Goal: Task Accomplishment & Management: Manage account settings

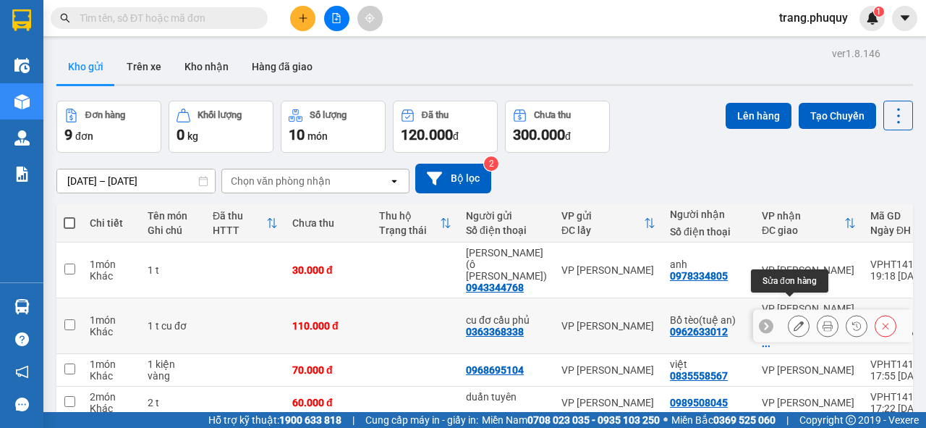
click at [794, 321] on icon at bounding box center [799, 326] width 10 height 10
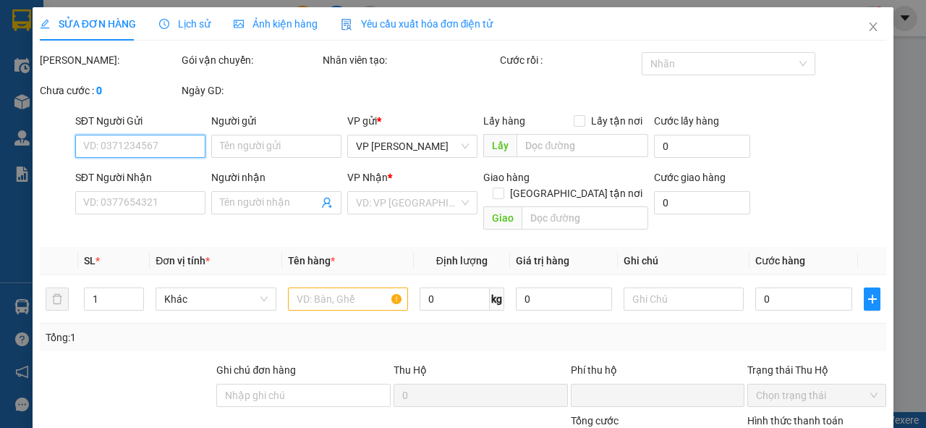
type input "0363368338"
type input "cu đơ cầu phủ"
type input "0962633012"
type input "Bồ tèo(tuệ an)"
checkbox input "true"
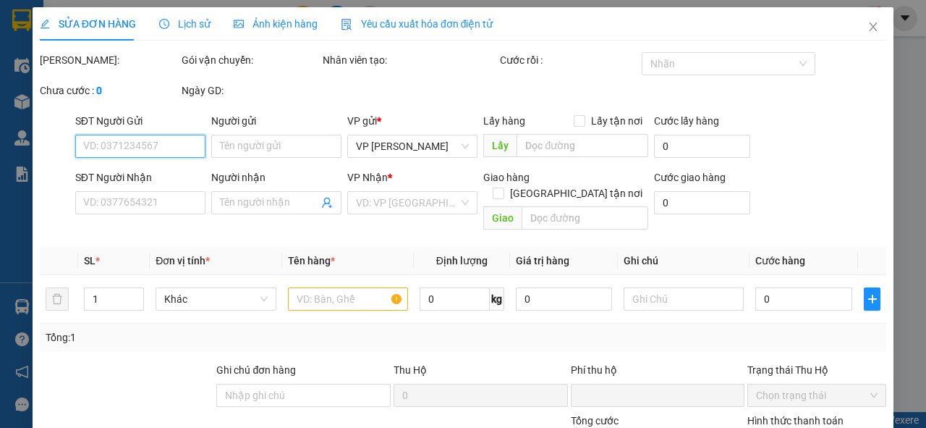
type input "[STREET_ADDRESS]"
type input "0"
type input "110.000"
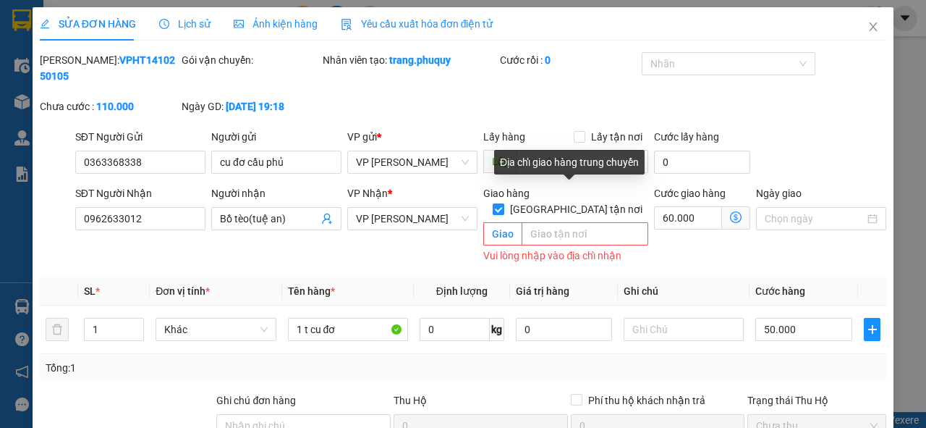
click at [503, 203] on input "[GEOGRAPHIC_DATA] tận nơi" at bounding box center [498, 208] width 10 height 10
checkbox input "false"
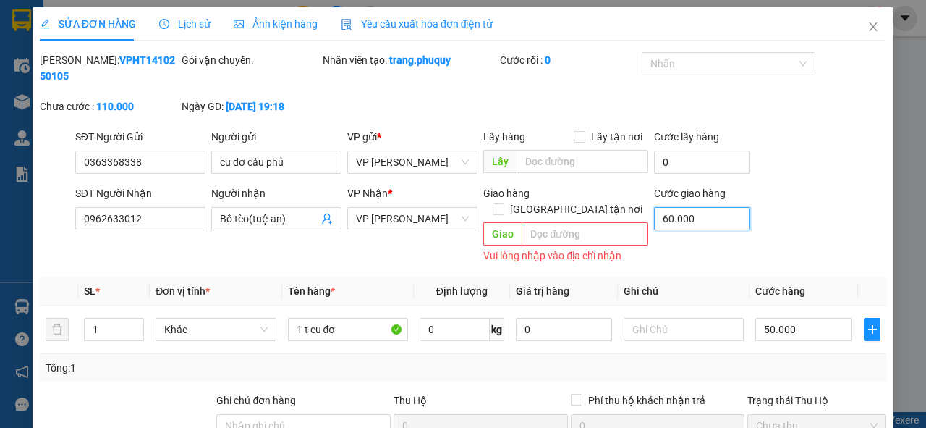
click at [680, 219] on input "60.000" at bounding box center [702, 218] width 96 height 23
type input "50.000"
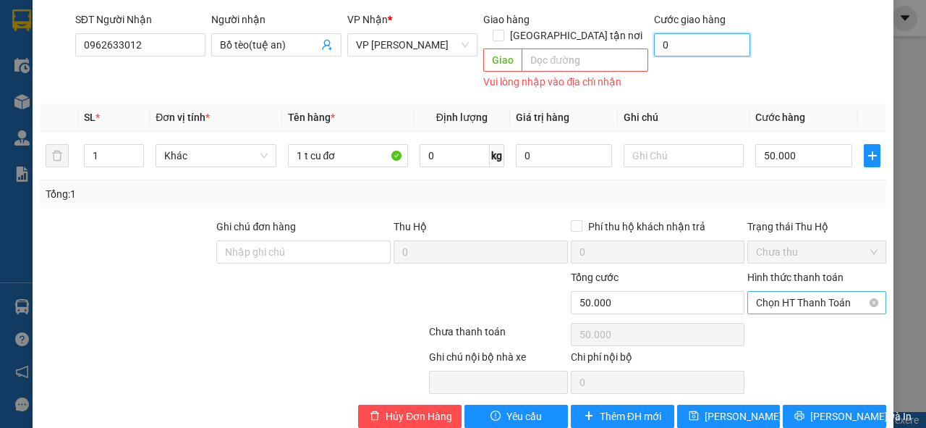
click at [785, 292] on span "Chọn HT Thanh Toán" at bounding box center [817, 303] width 122 height 22
type input "0"
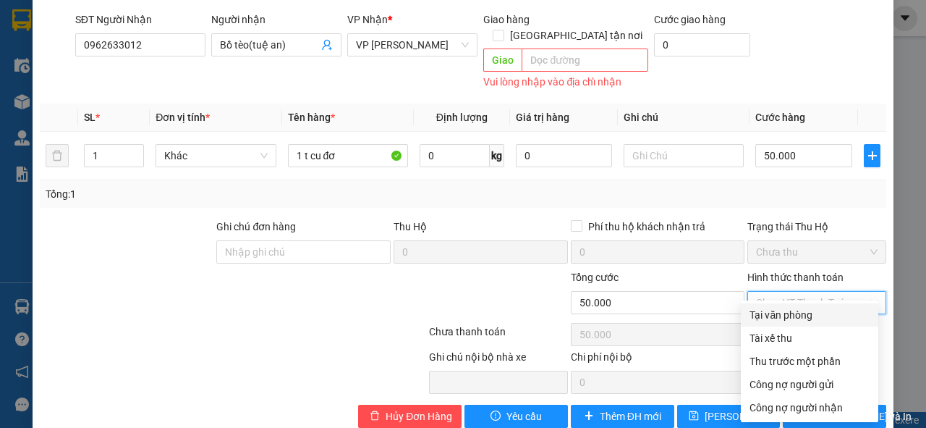
click at [779, 318] on div "Tại văn phòng" at bounding box center [810, 315] width 120 height 16
type input "0"
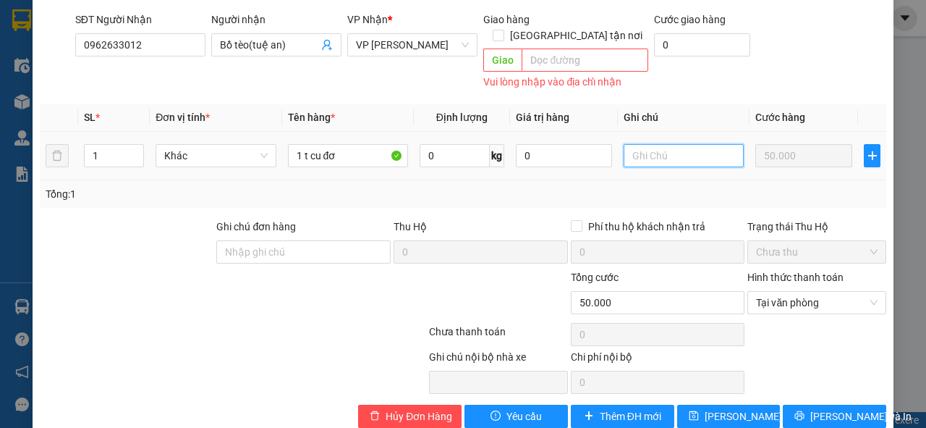
click at [654, 144] on input "text" at bounding box center [684, 155] width 120 height 23
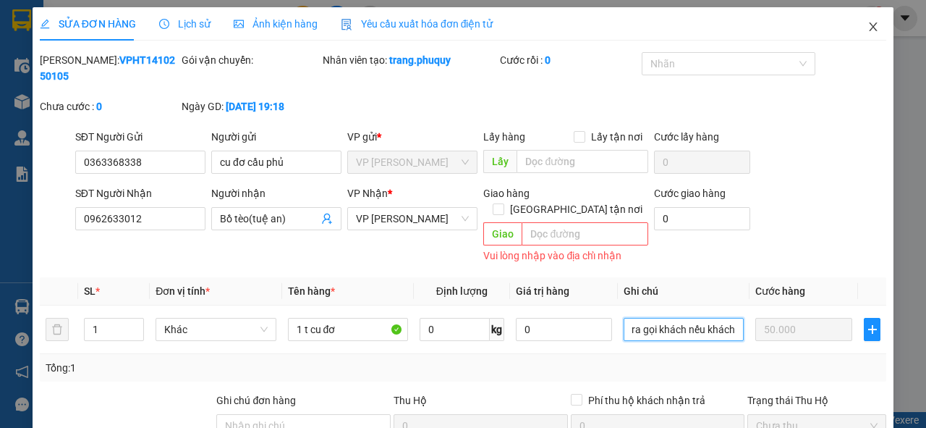
type input "ra gọi khách nếu khách"
click at [868, 30] on icon "close" at bounding box center [874, 27] width 12 height 12
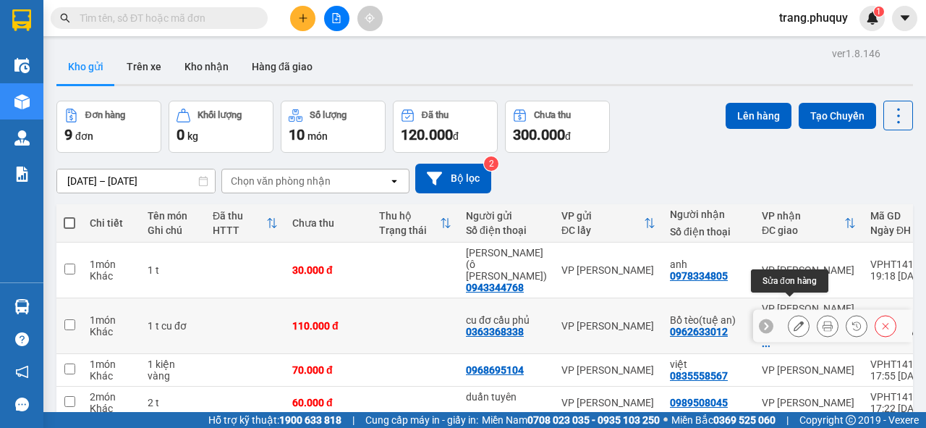
click at [794, 321] on icon at bounding box center [799, 326] width 10 height 10
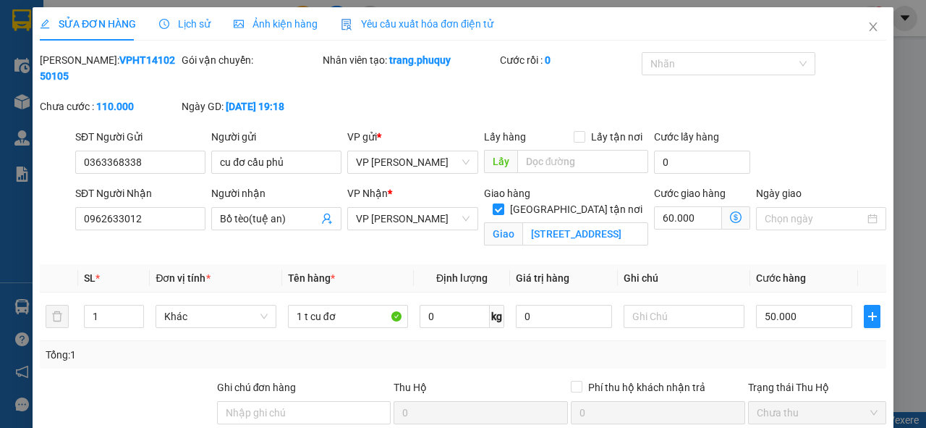
type input "0363368338"
type input "cu đơ cầu phủ"
type input "0962633012"
type input "Bồ tèo(tuệ an)"
checkbox input "true"
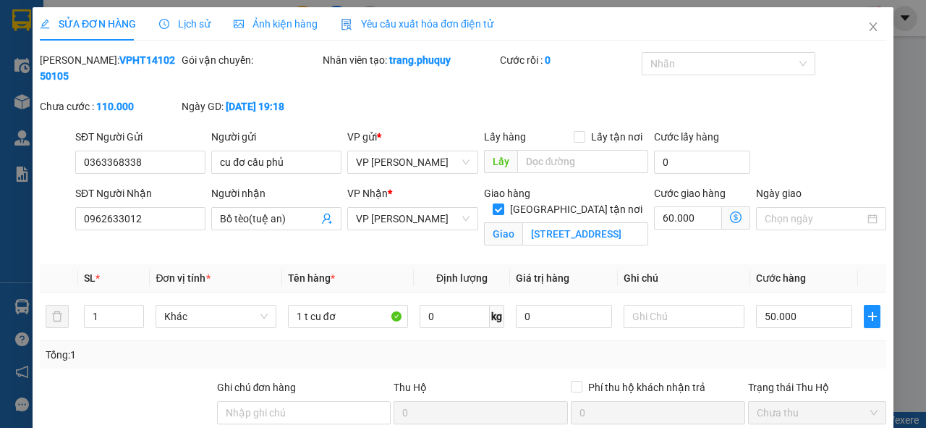
type input "[STREET_ADDRESS]"
type input "0"
type input "110.000"
click at [690, 312] on input "text" at bounding box center [684, 316] width 120 height 23
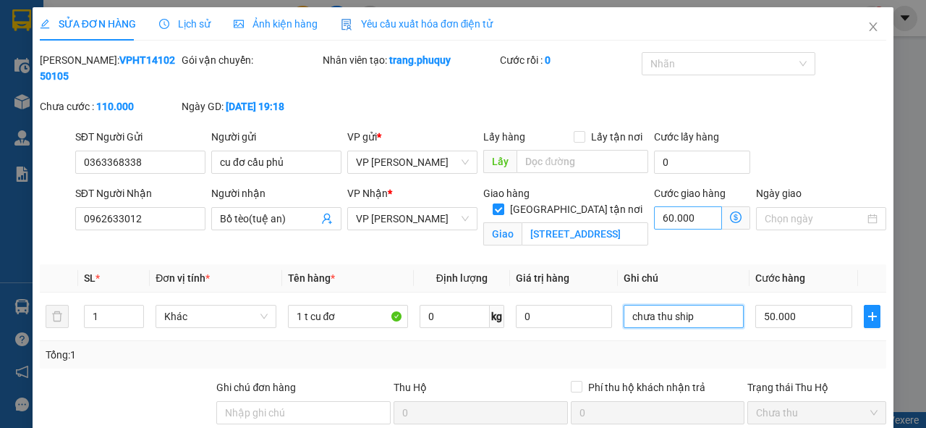
type input "chưa thu ship"
type input "50.000"
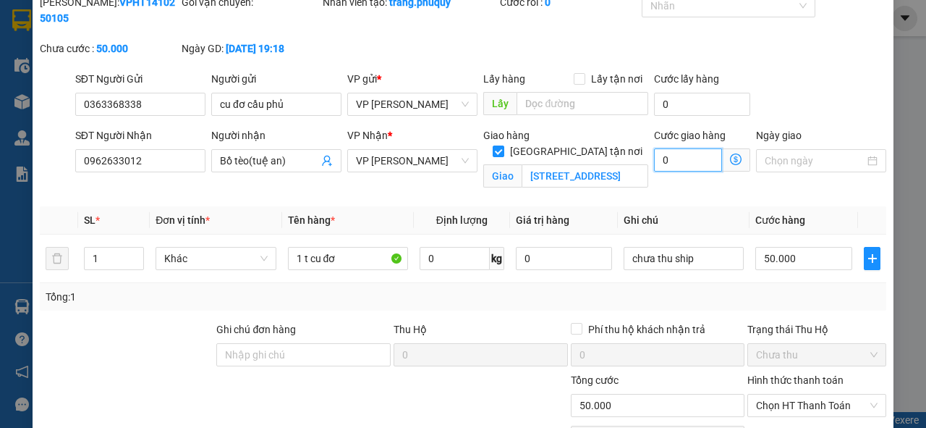
scroll to position [116, 0]
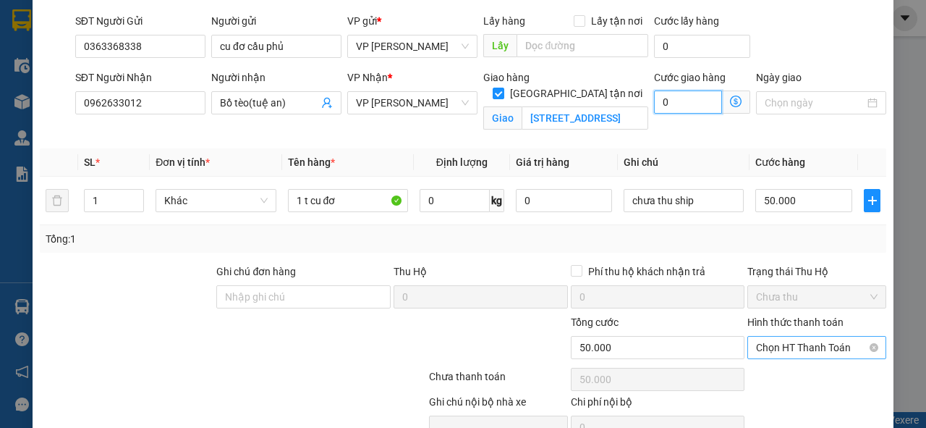
click at [814, 347] on span "Chọn HT Thanh Toán" at bounding box center [817, 348] width 122 height 22
type input "0"
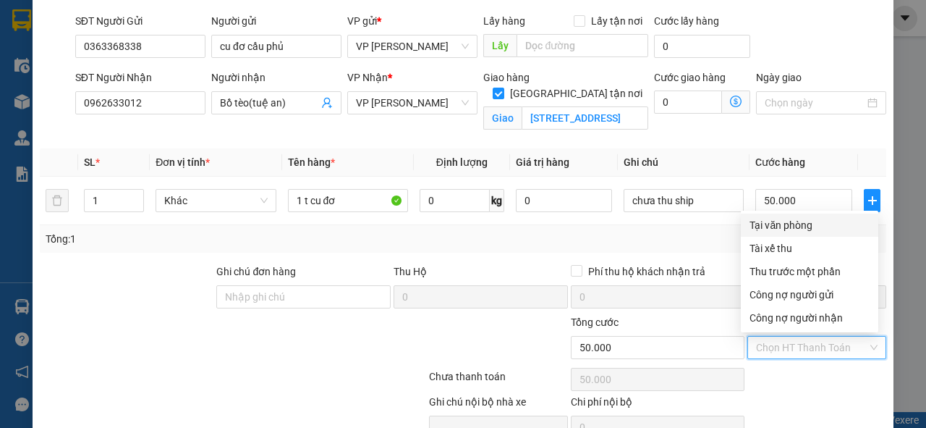
click at [777, 226] on div "Tại văn phòng" at bounding box center [810, 225] width 120 height 16
type input "0"
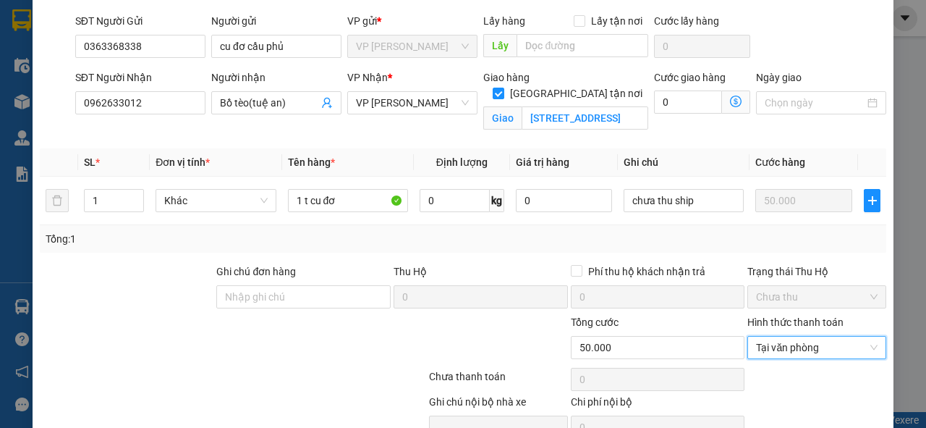
scroll to position [187, 0]
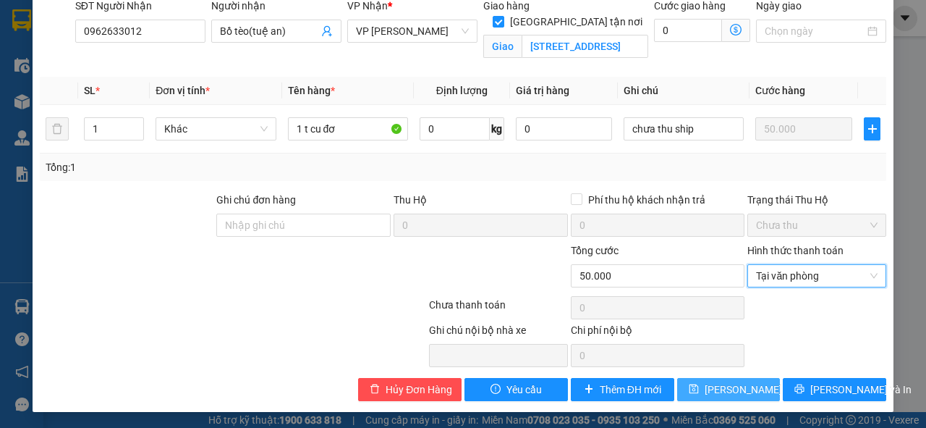
click at [726, 386] on span "[PERSON_NAME] thay đổi" at bounding box center [763, 389] width 116 height 16
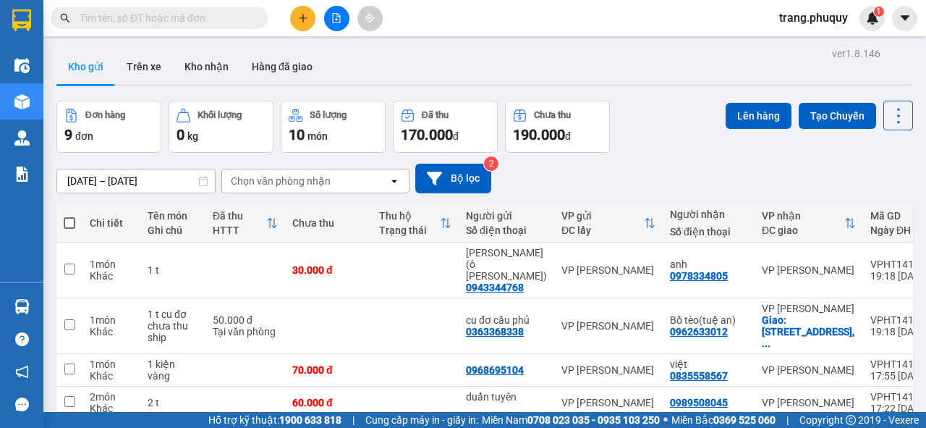
click at [151, 12] on input "text" at bounding box center [165, 18] width 171 height 16
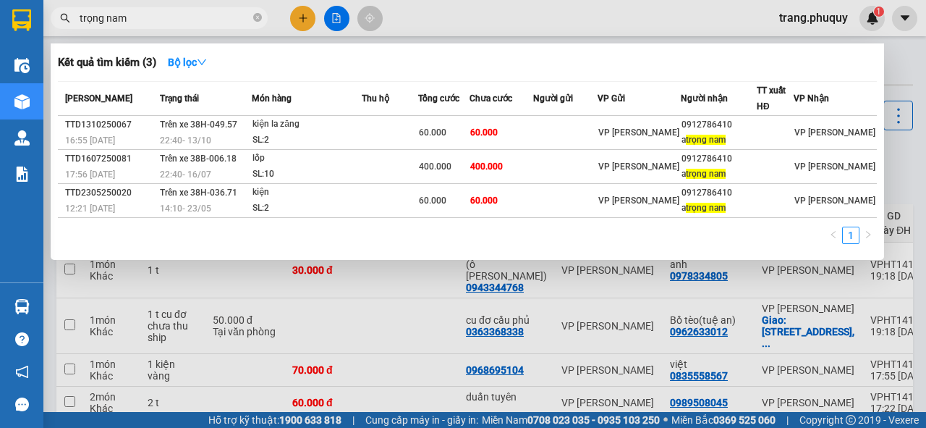
type input "trọng nam"
click at [651, 20] on div at bounding box center [463, 214] width 926 height 428
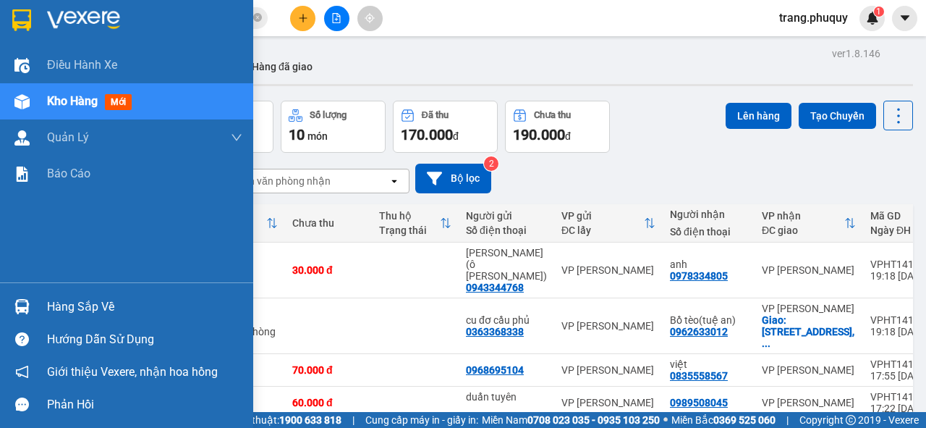
click at [68, 106] on span "Kho hàng" at bounding box center [72, 101] width 51 height 14
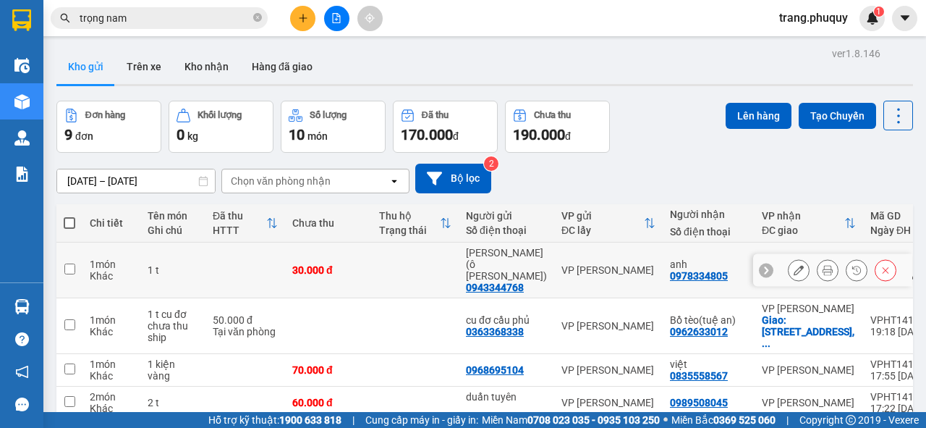
scroll to position [174, 0]
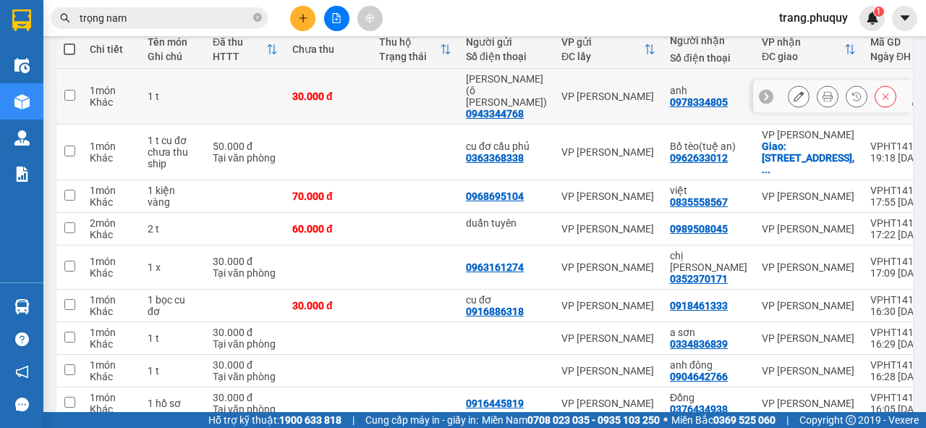
click at [72, 90] on input "checkbox" at bounding box center [69, 95] width 11 height 11
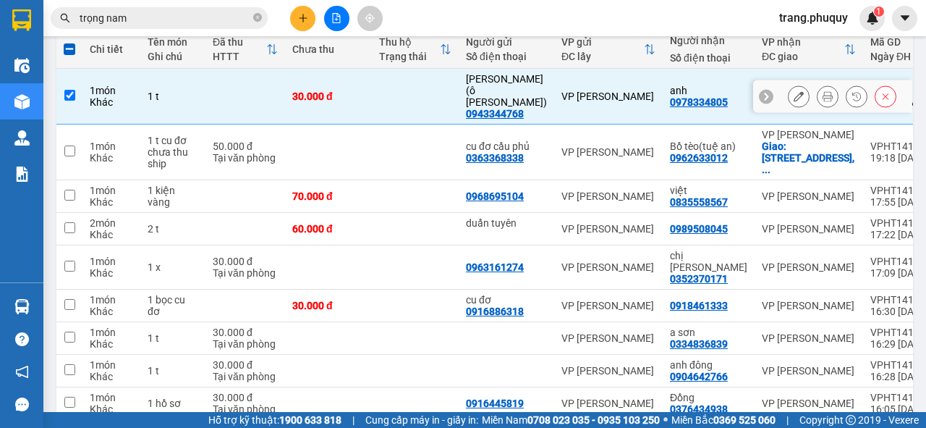
click at [71, 90] on input "checkbox" at bounding box center [69, 95] width 11 height 11
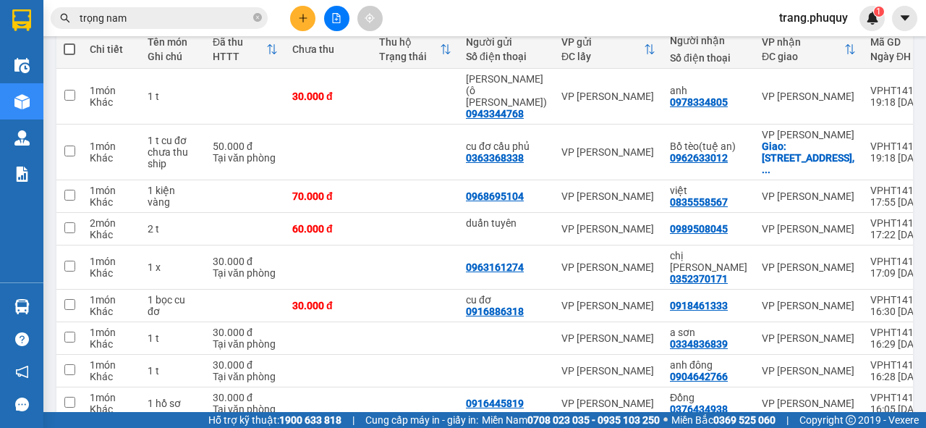
click at [72, 48] on span at bounding box center [70, 49] width 12 height 12
click at [69, 42] on input "checkbox" at bounding box center [69, 42] width 0 height 0
checkbox input "true"
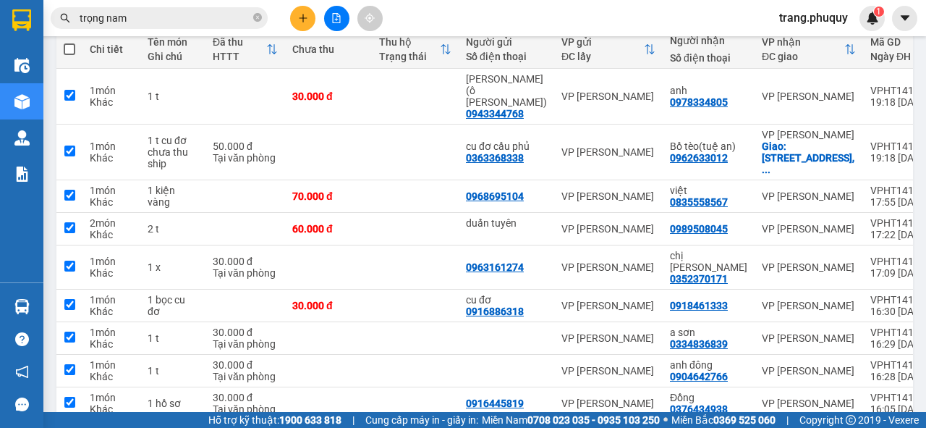
checkbox input "true"
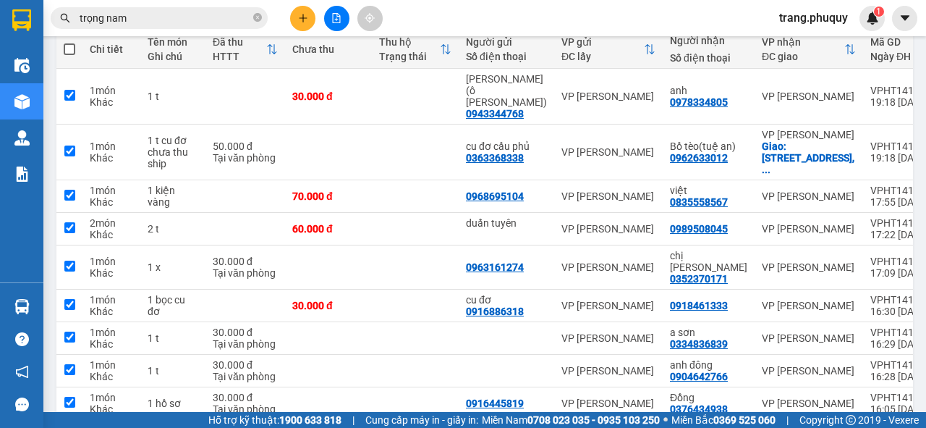
checkbox input "true"
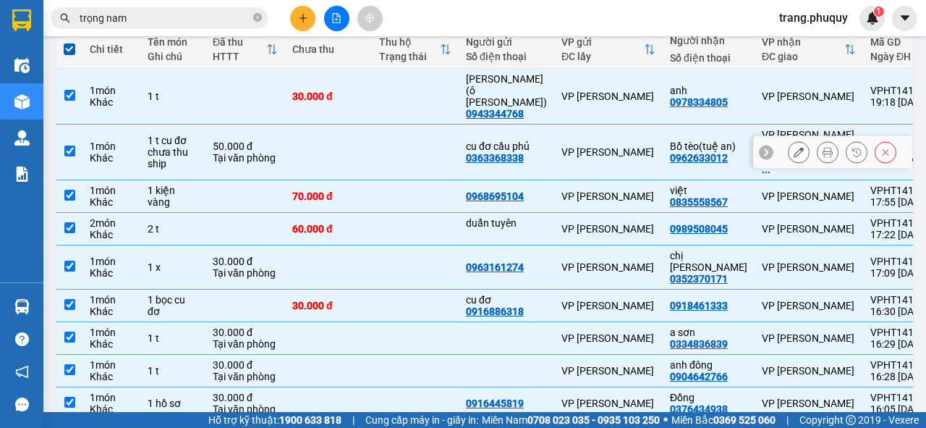
scroll to position [0, 0]
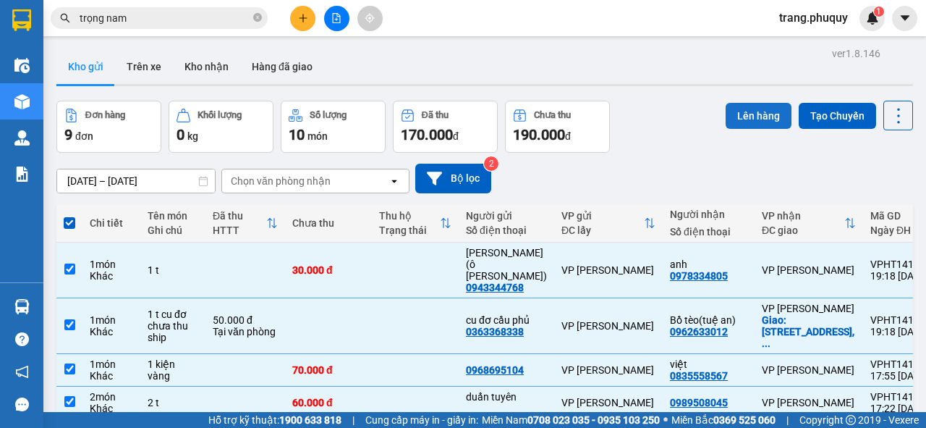
click at [756, 120] on button "Lên hàng" at bounding box center [759, 116] width 66 height 26
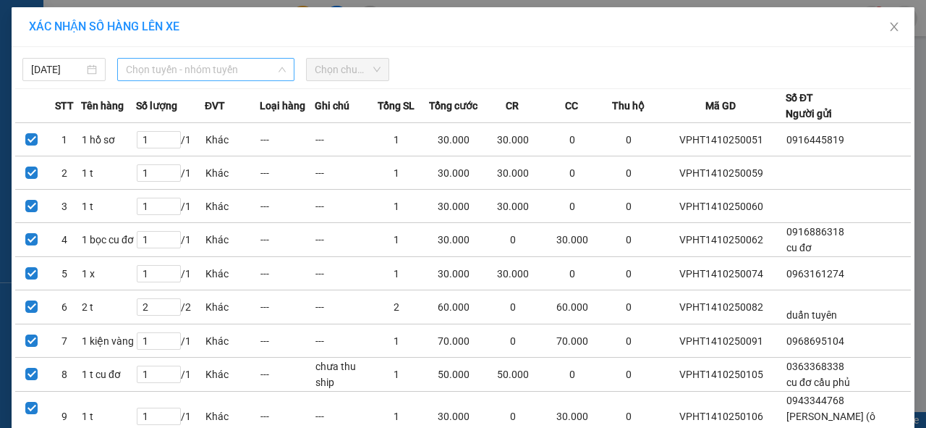
click at [182, 69] on span "Chọn tuyến - nhóm tuyến" at bounding box center [206, 70] width 160 height 22
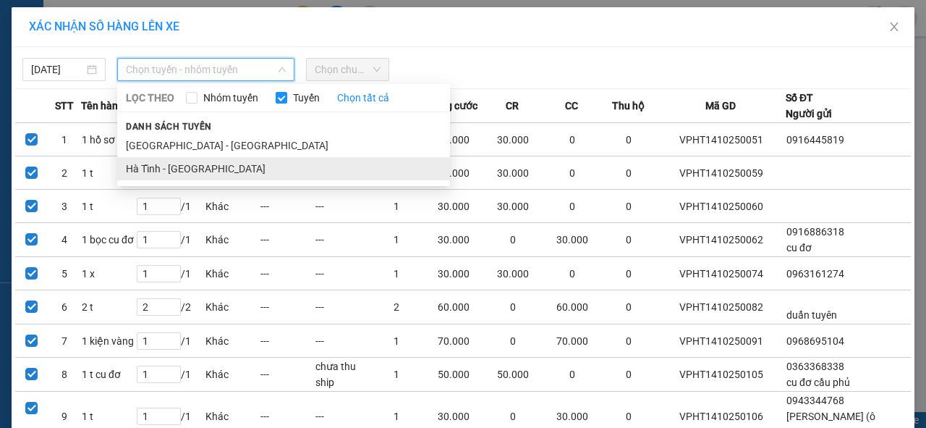
click at [196, 171] on li "Hà Tĩnh - [GEOGRAPHIC_DATA]" at bounding box center [283, 168] width 333 height 23
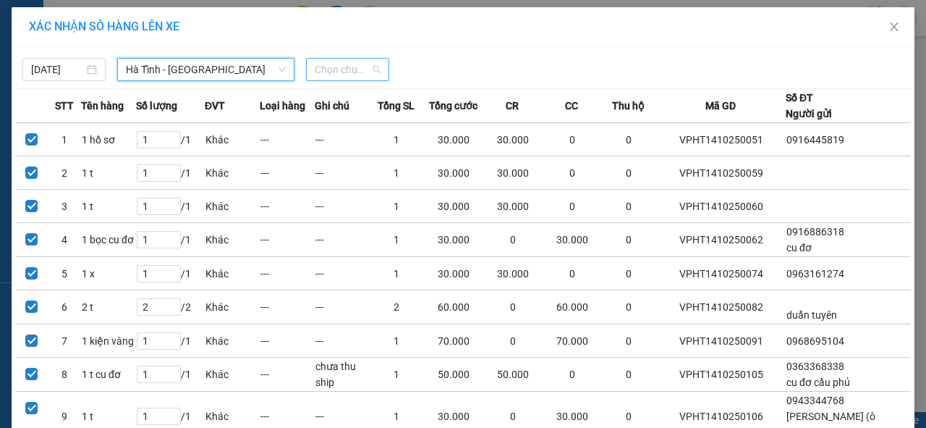
click at [361, 67] on span "Chọn chuyến" at bounding box center [348, 70] width 66 height 22
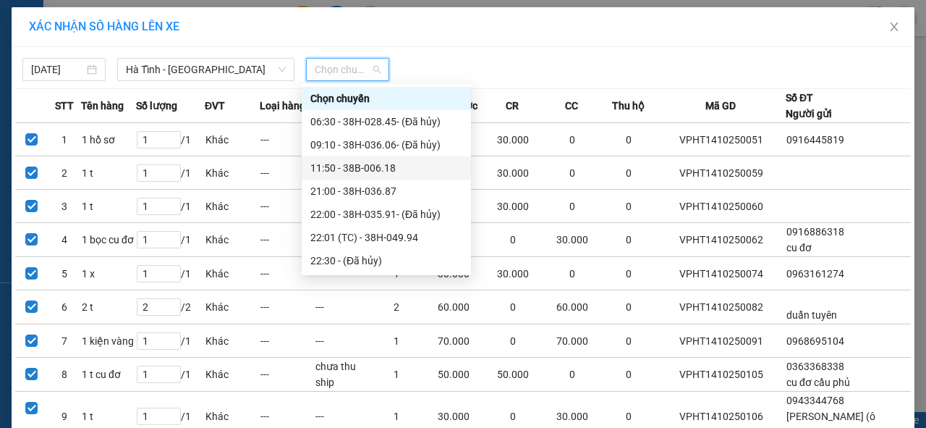
scroll to position [69, 0]
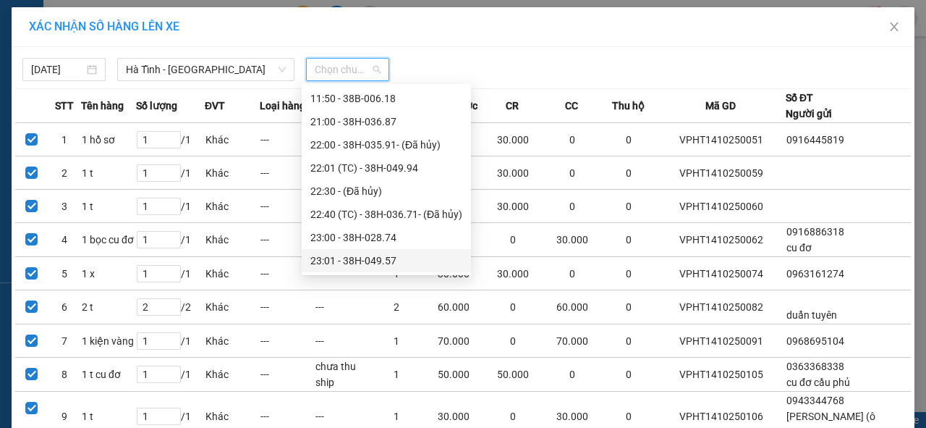
click at [386, 261] on div "23:01 - 38H-049.57" at bounding box center [387, 261] width 152 height 16
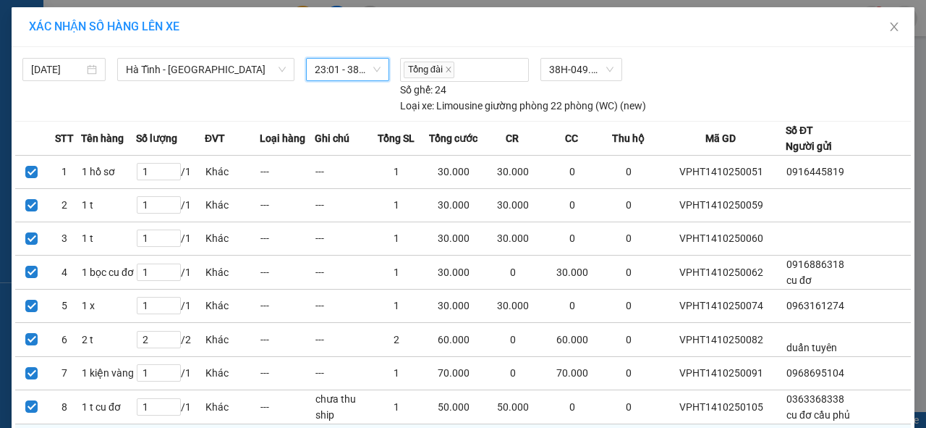
scroll to position [142, 0]
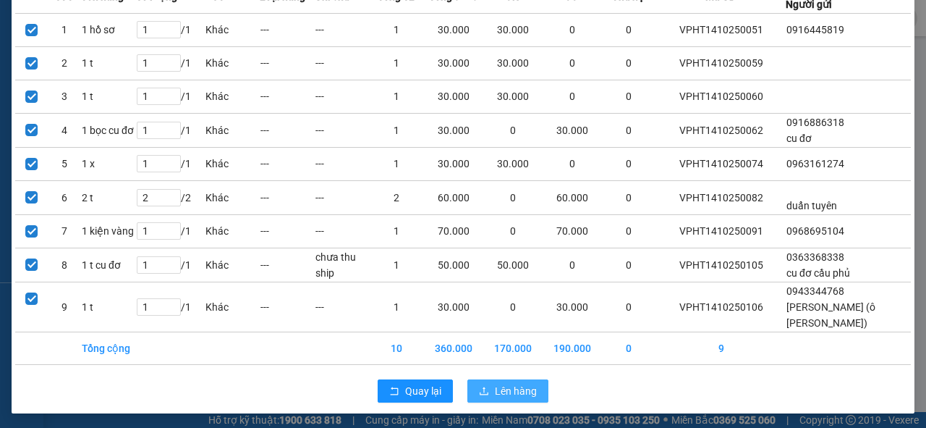
click at [505, 385] on span "Lên hàng" at bounding box center [516, 391] width 42 height 16
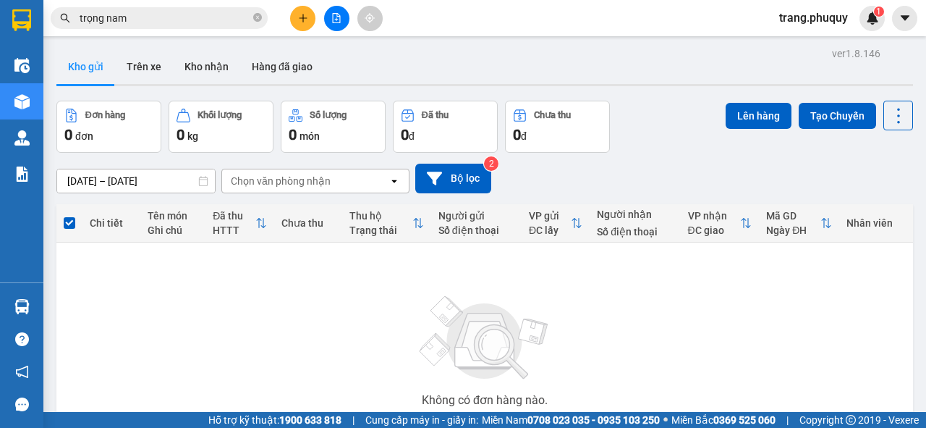
click at [334, 18] on icon "file-add" at bounding box center [336, 18] width 10 height 10
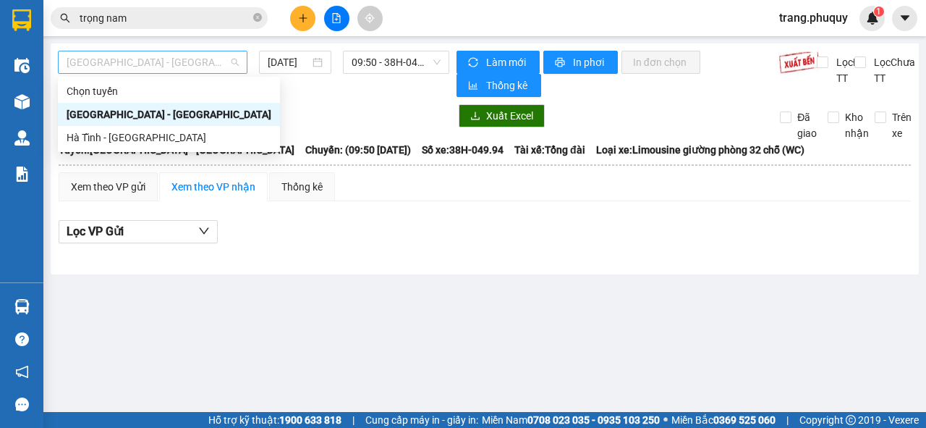
click at [153, 64] on span "[GEOGRAPHIC_DATA] - [GEOGRAPHIC_DATA]" at bounding box center [153, 62] width 172 height 22
click at [162, 114] on div "[GEOGRAPHIC_DATA] - [GEOGRAPHIC_DATA]" at bounding box center [169, 114] width 205 height 16
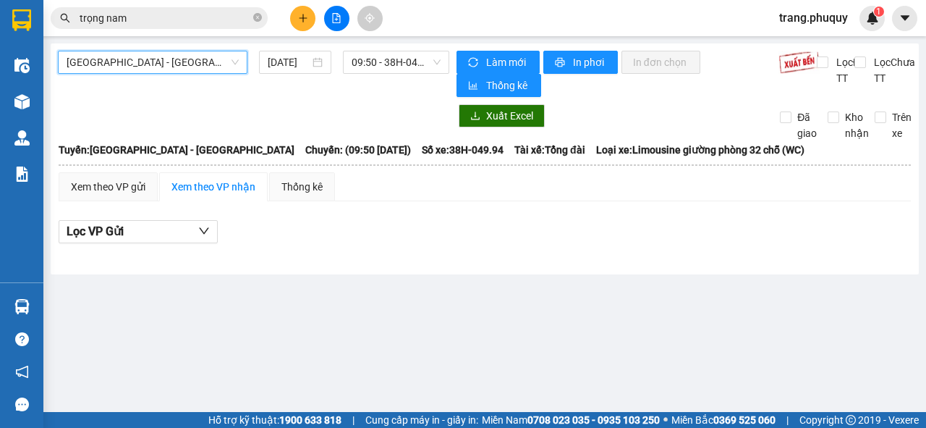
click at [115, 65] on span "[GEOGRAPHIC_DATA] - [GEOGRAPHIC_DATA]" at bounding box center [153, 62] width 172 height 22
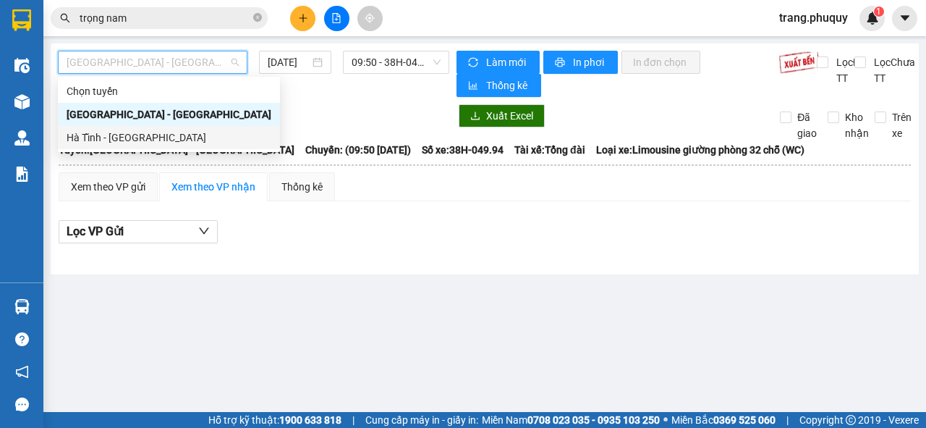
click at [145, 139] on div "Hà Tĩnh - [GEOGRAPHIC_DATA]" at bounding box center [169, 138] width 205 height 16
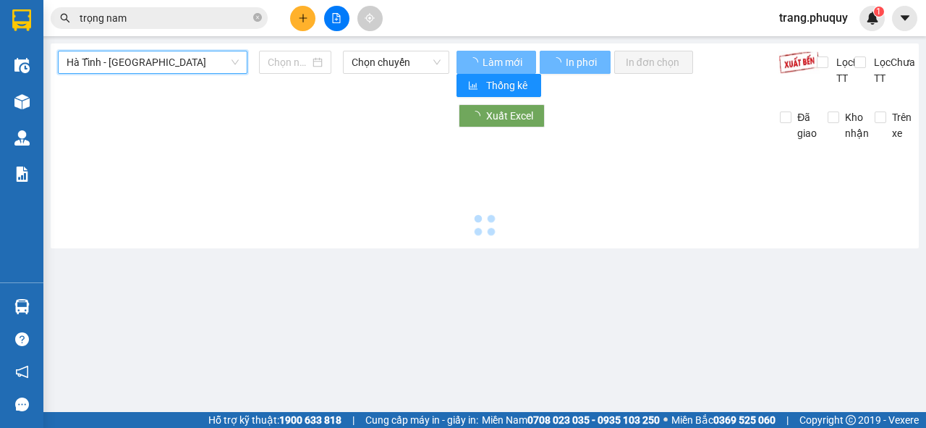
type input "[DATE]"
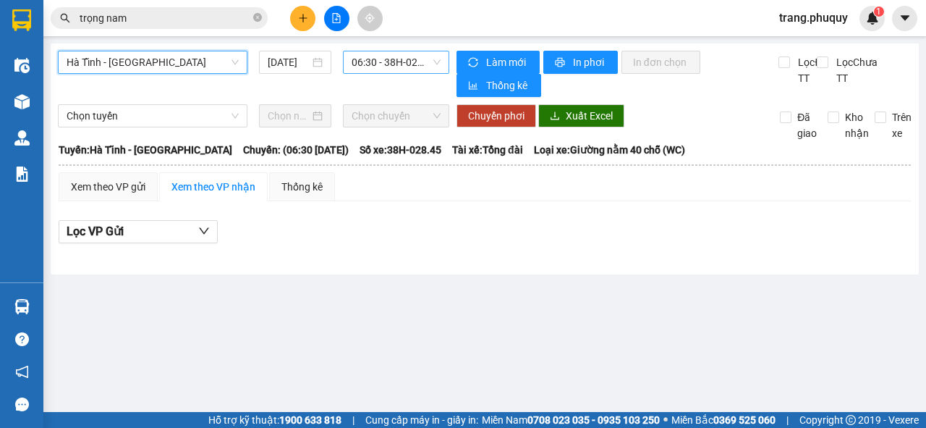
click at [371, 58] on span "06:30 - 38H-028.45 - (Đã hủy)" at bounding box center [396, 62] width 88 height 22
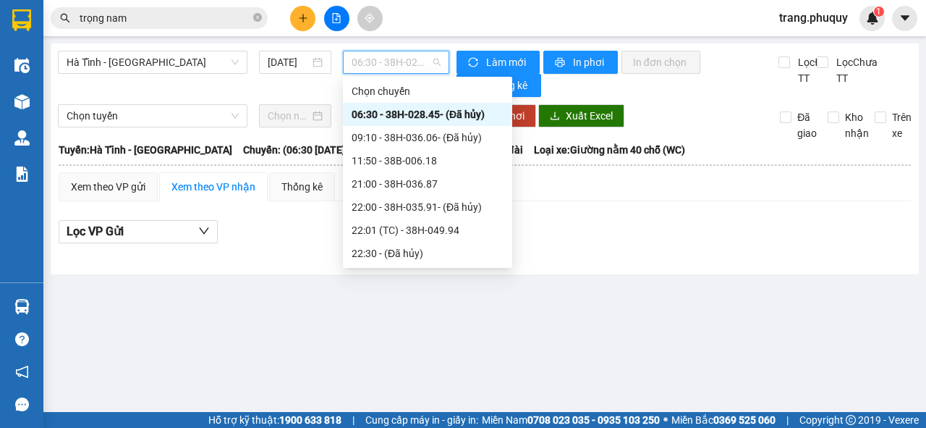
scroll to position [69, 0]
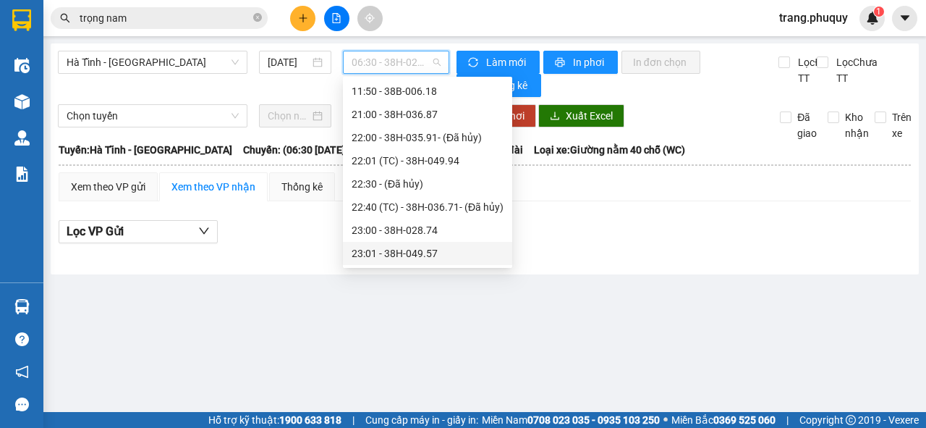
click at [412, 249] on div "23:01 - 38H-049.57" at bounding box center [428, 253] width 152 height 16
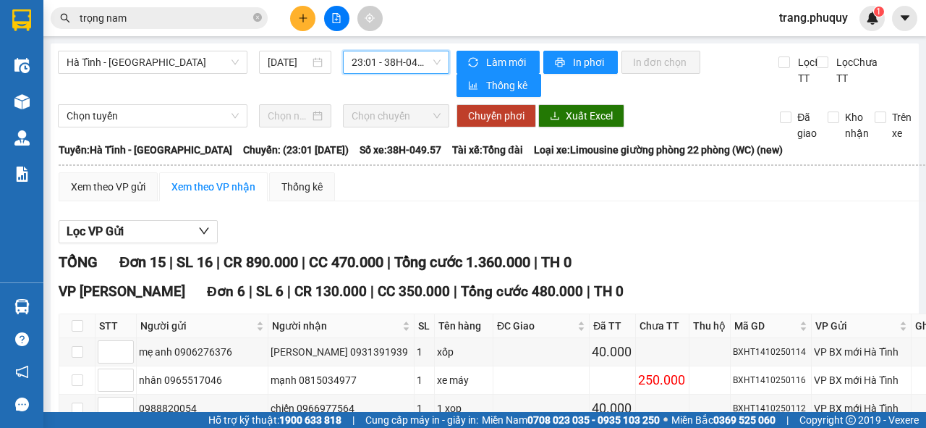
scroll to position [232, 0]
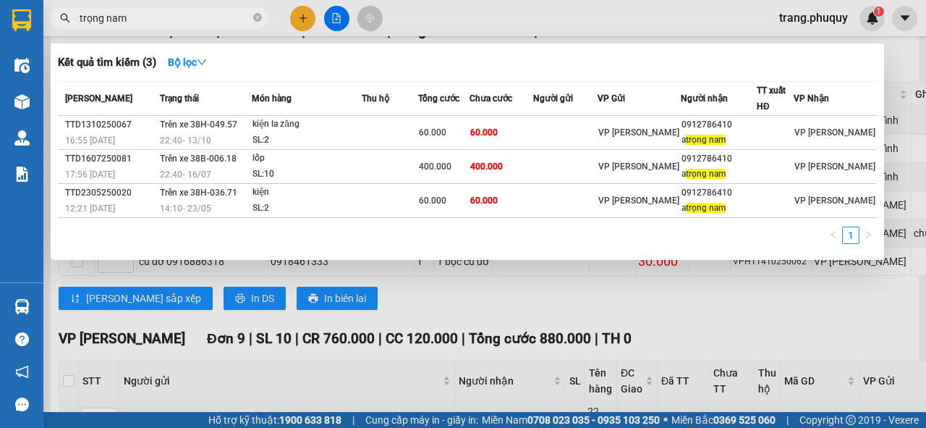
click at [155, 28] on span "trọng nam" at bounding box center [159, 18] width 217 height 22
drag, startPoint x: 129, startPoint y: 17, endPoint x: 66, endPoint y: 22, distance: 63.2
click at [66, 22] on div "trọng nam" at bounding box center [141, 18] width 282 height 22
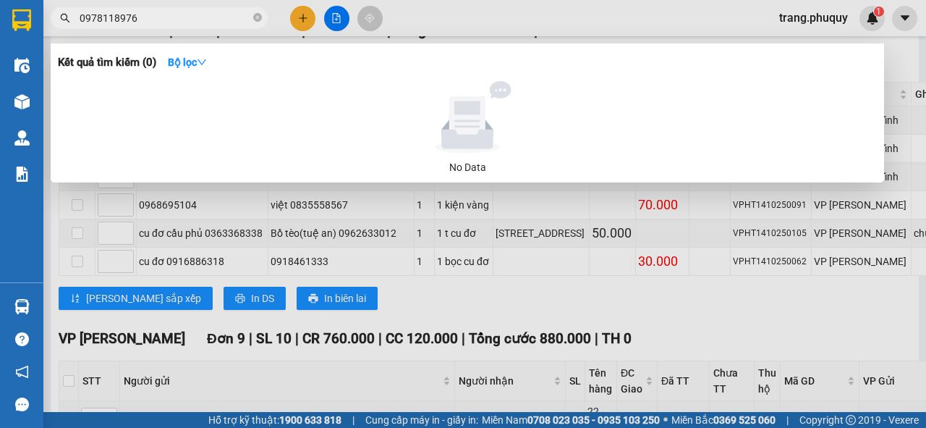
drag, startPoint x: 175, startPoint y: 20, endPoint x: 38, endPoint y: 20, distance: 136.8
click at [38, 20] on section "Kết quả tìm kiếm ( 0 ) Bộ lọc No Data 0978118976 trang.phuquy 1 Điều hành xe Kh…" at bounding box center [463, 214] width 926 height 428
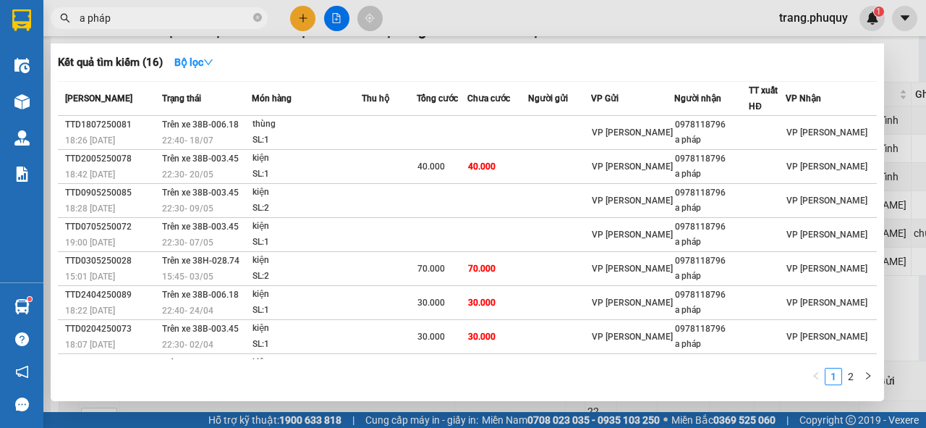
click at [130, 29] on div at bounding box center [463, 214] width 926 height 428
drag, startPoint x: 130, startPoint y: 20, endPoint x: 75, endPoint y: 27, distance: 55.4
click at [75, 27] on span "a pháp" at bounding box center [159, 18] width 217 height 22
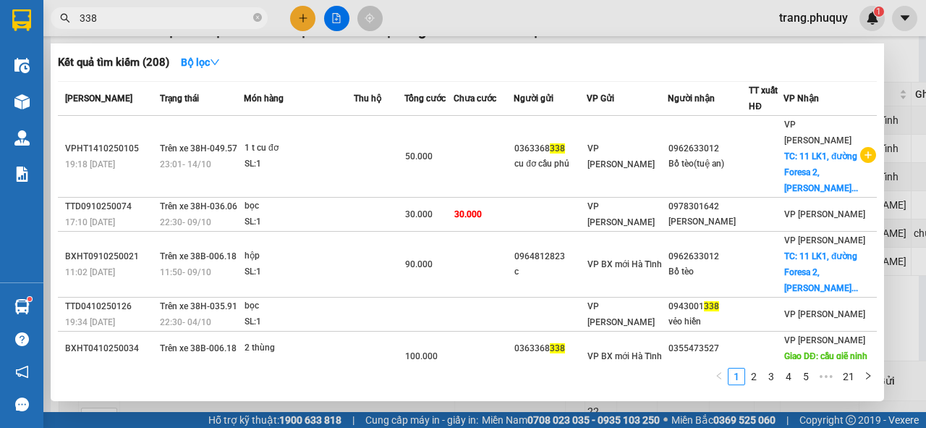
click at [142, 18] on input "338" at bounding box center [165, 18] width 171 height 16
drag, startPoint x: 108, startPoint y: 16, endPoint x: 77, endPoint y: 26, distance: 32.0
click at [77, 26] on span "338" at bounding box center [159, 18] width 217 height 22
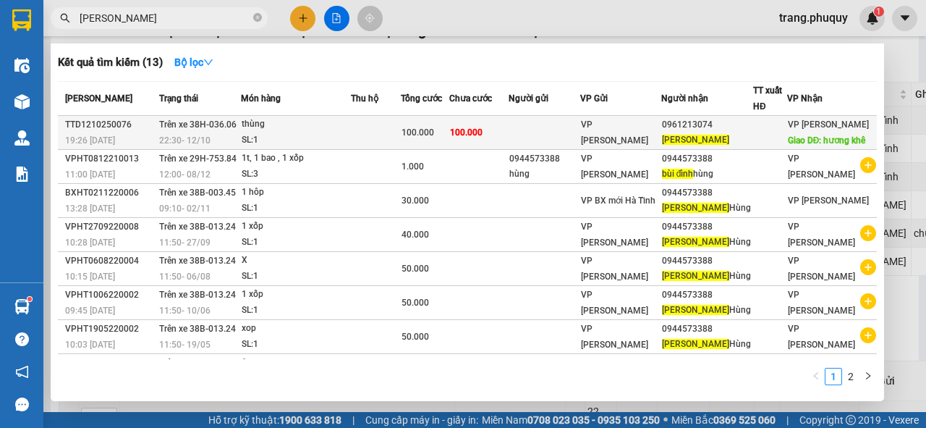
type input "[PERSON_NAME]"
drag, startPoint x: 737, startPoint y: 128, endPoint x: 684, endPoint y: 135, distance: 53.2
click at [684, 132] on div "0961213074" at bounding box center [707, 124] width 90 height 15
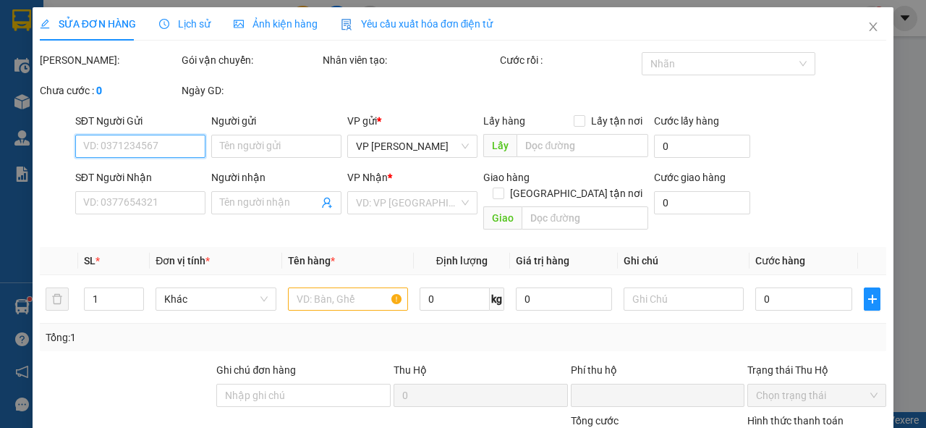
type input "0961213074"
type input "[PERSON_NAME]"
type input "hương khê"
type input "0"
type input "100.000"
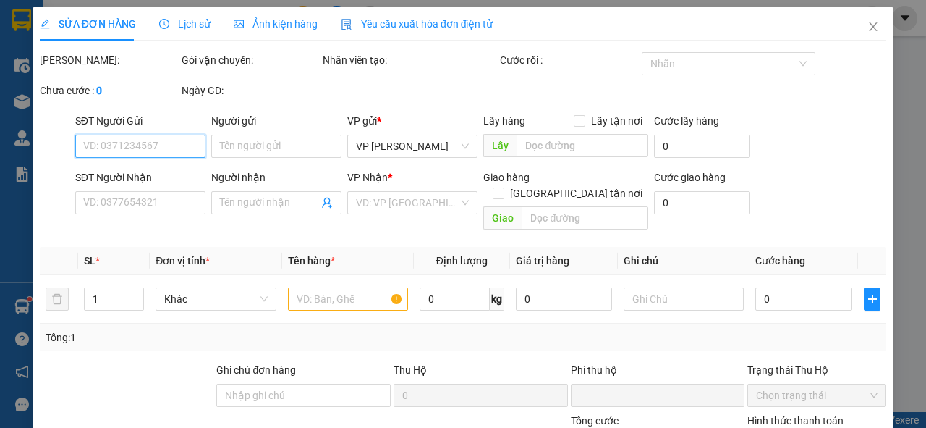
type input "100.000"
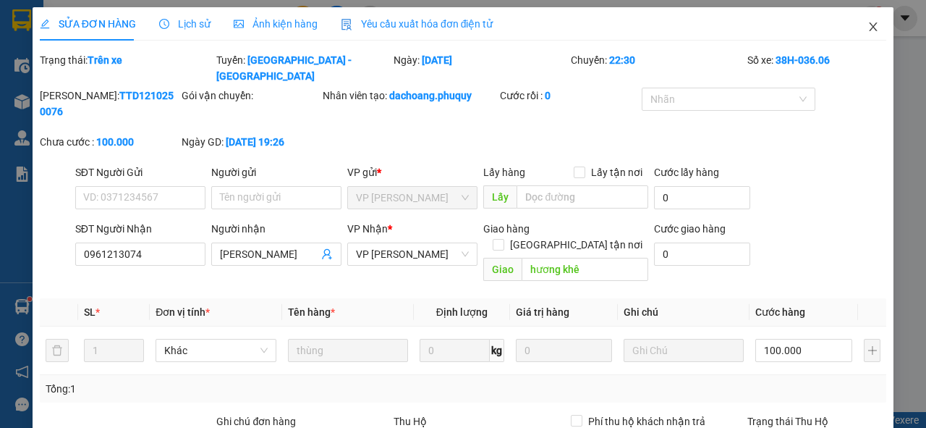
click at [870, 25] on icon "close" at bounding box center [874, 26] width 8 height 9
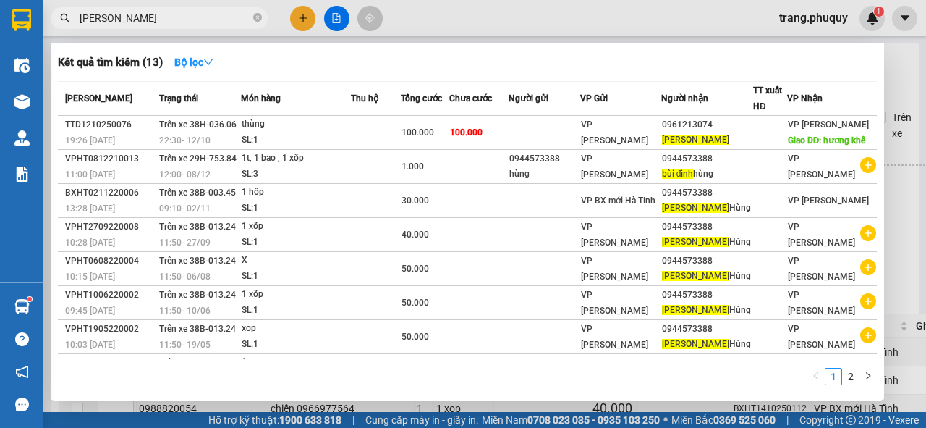
click at [129, 20] on input "[PERSON_NAME]" at bounding box center [165, 18] width 171 height 16
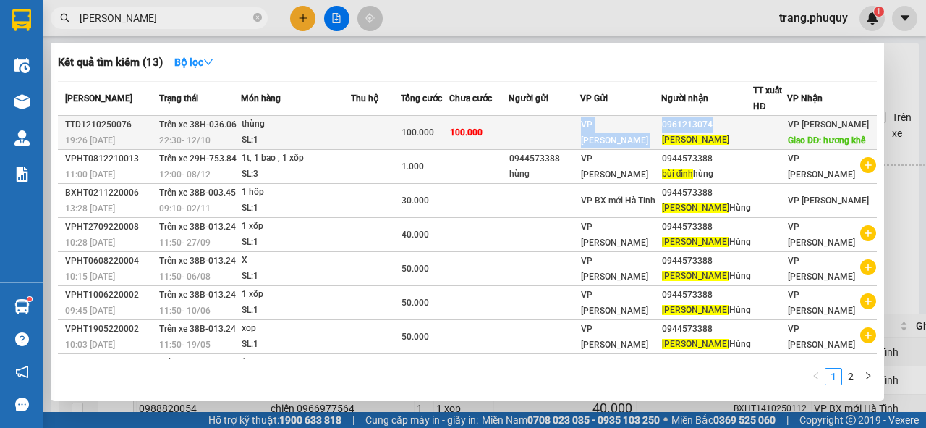
drag, startPoint x: 682, startPoint y: 139, endPoint x: 732, endPoint y: 134, distance: 50.9
click at [732, 134] on tr "TTD1210250076 19:26 [DATE] Trên xe 38H-036.06 22:30 [DATE] thùng SL: 1 100.000 …" at bounding box center [467, 133] width 819 height 34
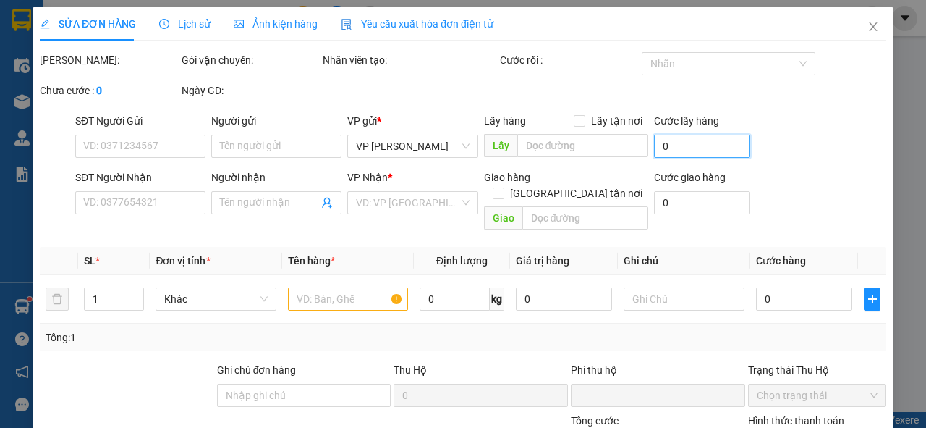
type input "0961213074"
type input "[PERSON_NAME]"
type input "hương khê"
type input "0"
type input "100.000"
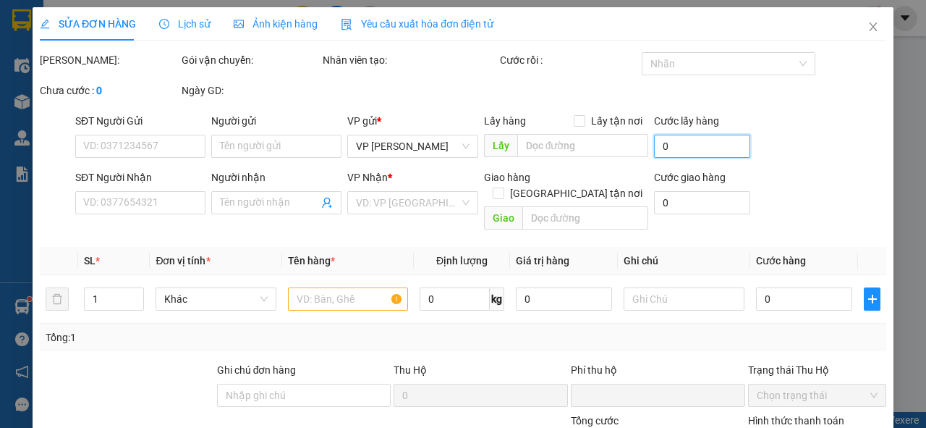
type input "100.000"
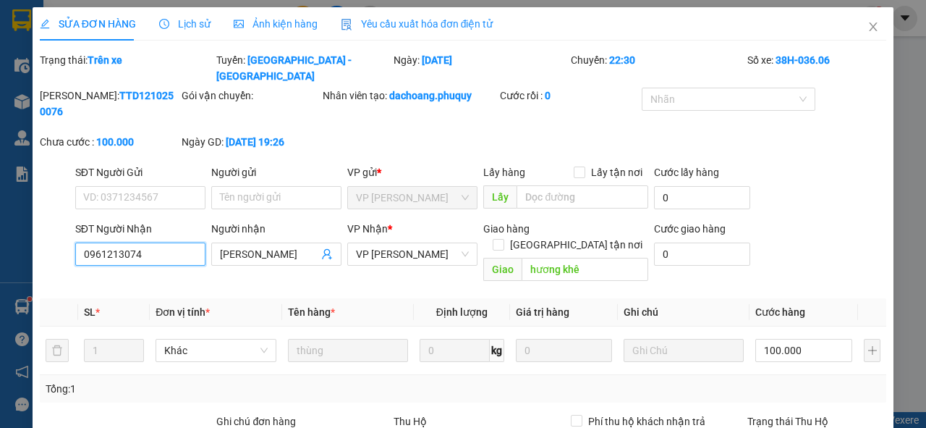
drag, startPoint x: 712, startPoint y: 134, endPoint x: 53, endPoint y: 235, distance: 667.1
click at [53, 235] on div "SĐT Người Nhận 0961213074 0961213074 Người nhận bùi dinh VP Nhận * VP [PERSON_N…" at bounding box center [463, 254] width 850 height 67
click at [853, 28] on span "Close" at bounding box center [873, 27] width 41 height 41
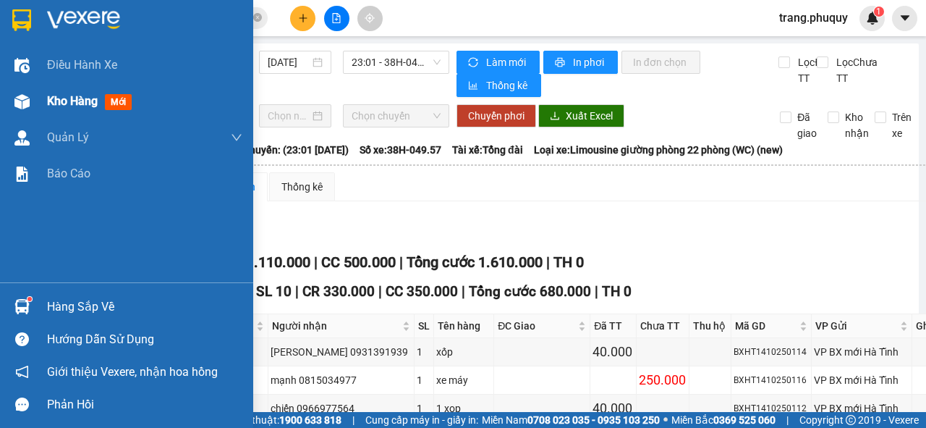
click at [67, 101] on span "Kho hàng" at bounding box center [72, 101] width 51 height 14
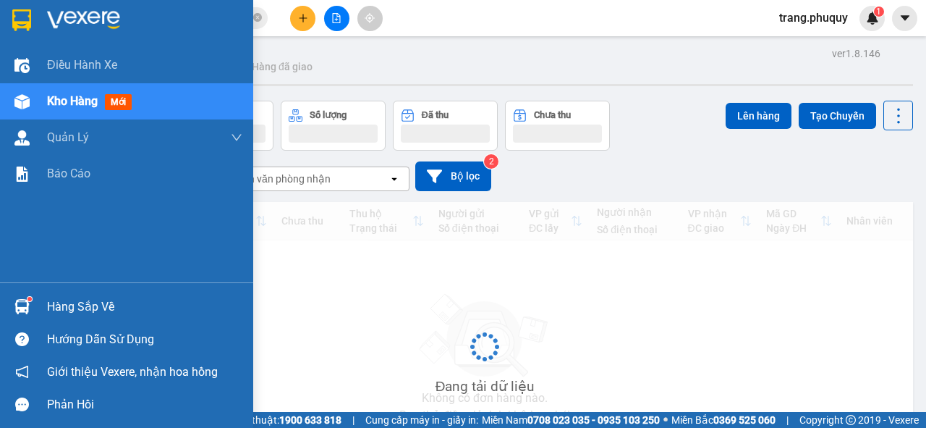
click at [67, 101] on span "Kho hàng" at bounding box center [72, 101] width 51 height 14
